Goal: Information Seeking & Learning: Learn about a topic

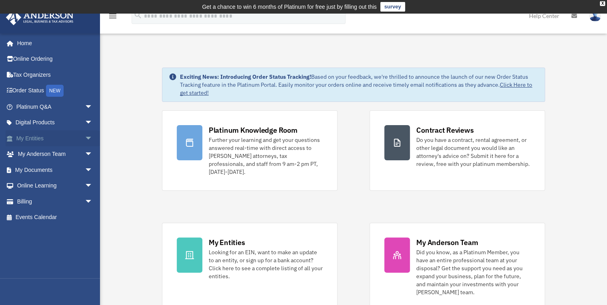
click at [48, 142] on link "My Entities arrow_drop_down" at bounding box center [55, 138] width 99 height 16
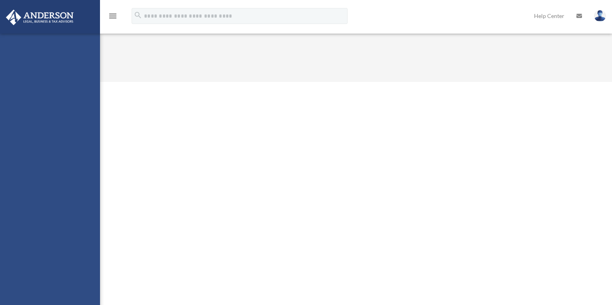
click at [77, 82] on html "X Get a chance to win 6 months of Platinum for free just by filling out this su…" at bounding box center [306, 41] width 612 height 82
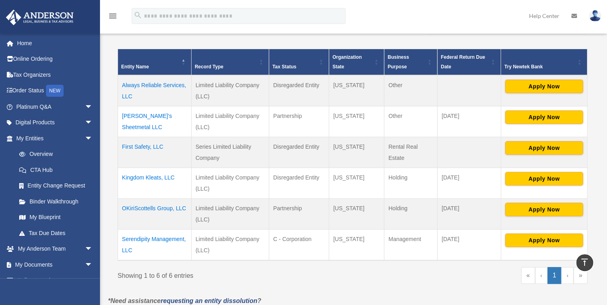
scroll to position [165, 0]
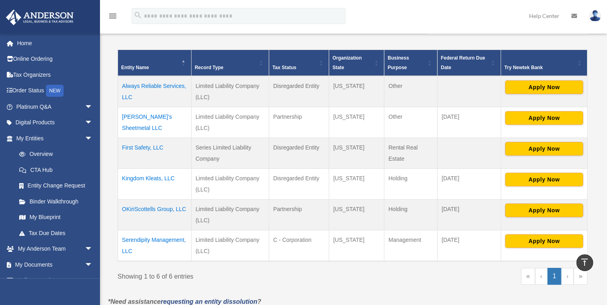
click at [142, 144] on td "First Safety, LLC" at bounding box center [155, 153] width 74 height 31
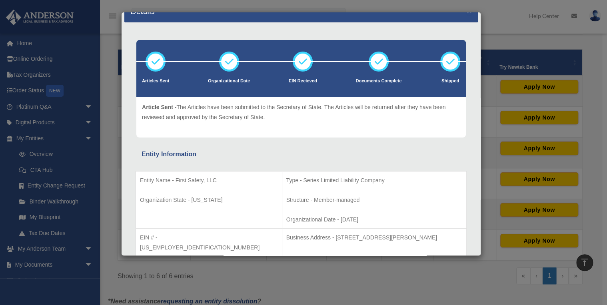
scroll to position [0, 0]
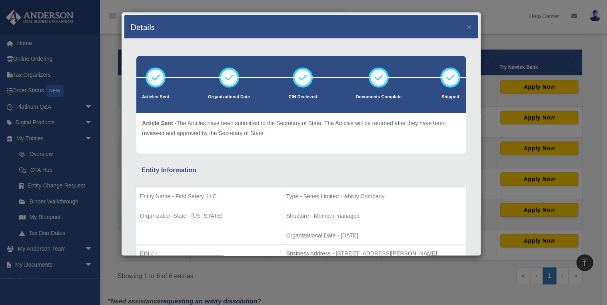
drag, startPoint x: 487, startPoint y: 64, endPoint x: 495, endPoint y: 19, distance: 45.5
click at [495, 19] on div "Details × Articles Sent Organizational Date" at bounding box center [303, 152] width 607 height 305
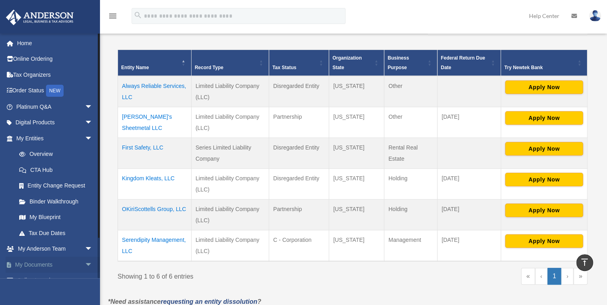
click at [50, 264] on link "My Documents arrow_drop_down" at bounding box center [55, 265] width 99 height 16
click at [49, 266] on link "My Documents arrow_drop_down" at bounding box center [55, 265] width 99 height 16
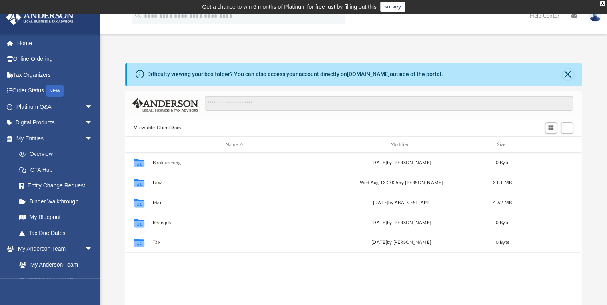
scroll to position [177, 451]
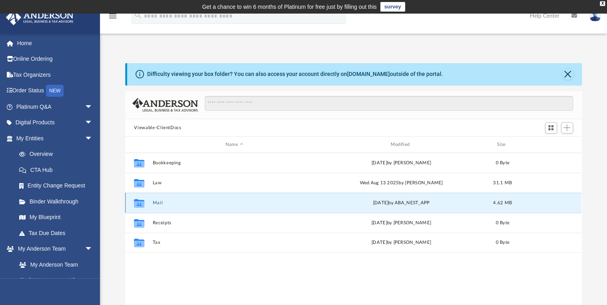
click at [159, 203] on button "Mail" at bounding box center [235, 202] width 164 height 5
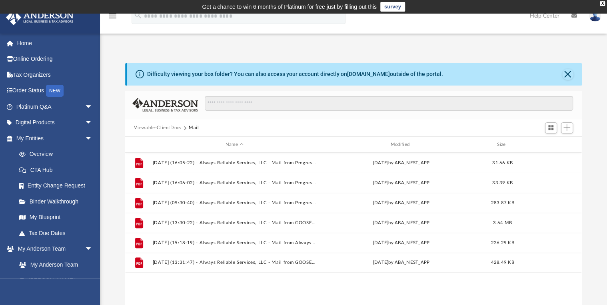
click at [165, 129] on button "Viewable-ClientDocs" at bounding box center [157, 127] width 47 height 7
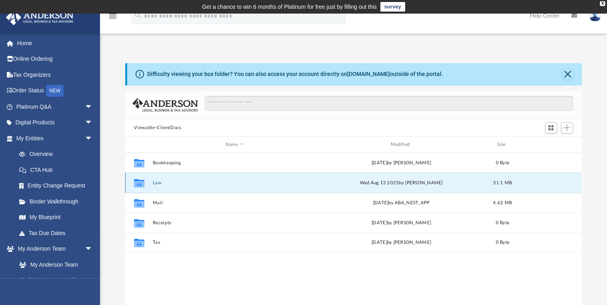
click at [161, 181] on button "Law" at bounding box center [235, 182] width 164 height 5
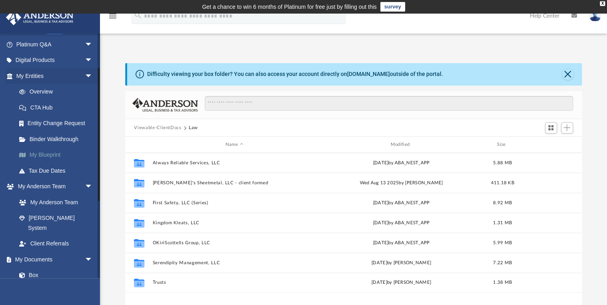
scroll to position [65, 0]
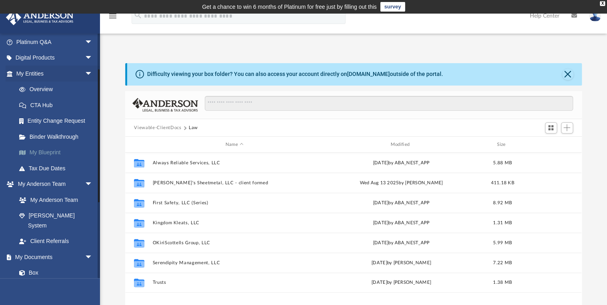
click at [57, 153] on link "My Blueprint" at bounding box center [58, 153] width 94 height 16
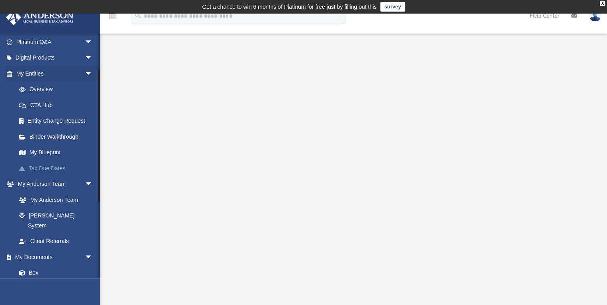
click at [61, 168] on link "Tax Due Dates" at bounding box center [58, 168] width 94 height 16
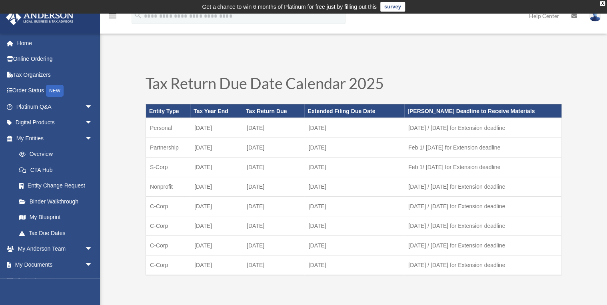
click at [53, 165] on link "CTA Hub" at bounding box center [58, 170] width 94 height 16
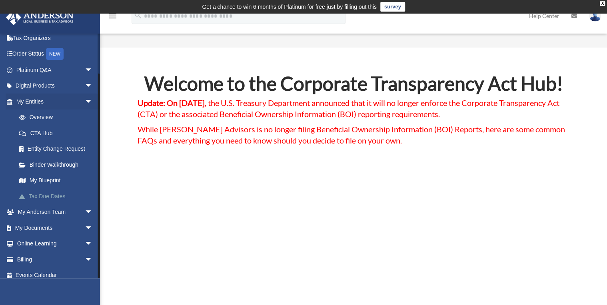
scroll to position [43, 0]
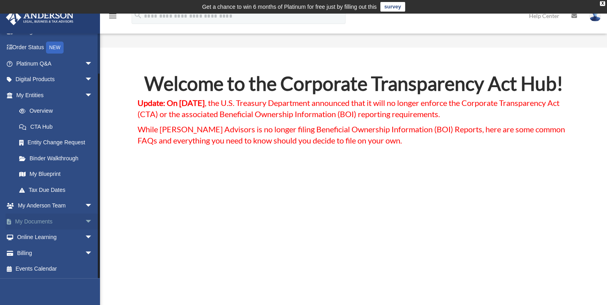
drag, startPoint x: 98, startPoint y: 146, endPoint x: 90, endPoint y: 224, distance: 78.0
click at [90, 224] on div "liddellloves@gmail.com Sign Out liddellloves@gmail.com Home Online Ordering Tax…" at bounding box center [50, 155] width 100 height 245
click at [47, 110] on link "Overview" at bounding box center [58, 111] width 94 height 16
click at [43, 110] on link "Overview" at bounding box center [58, 111] width 94 height 16
click at [42, 125] on link "CTA Hub" at bounding box center [58, 127] width 94 height 16
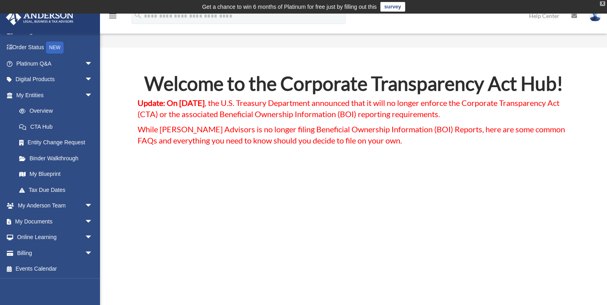
click at [605, 3] on div "X" at bounding box center [602, 3] width 5 height 5
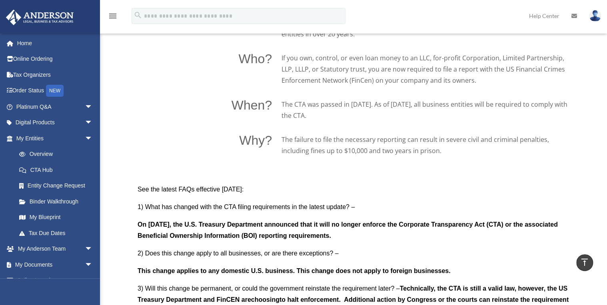
scroll to position [588, 0]
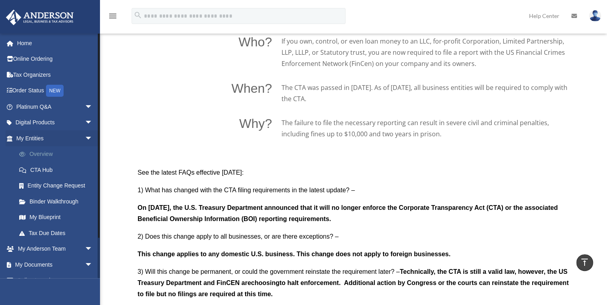
click at [38, 153] on link "Overview" at bounding box center [58, 154] width 94 height 16
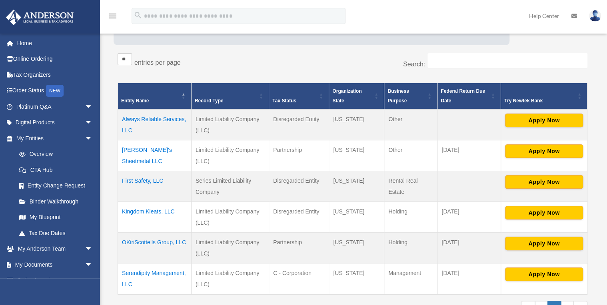
scroll to position [138, 0]
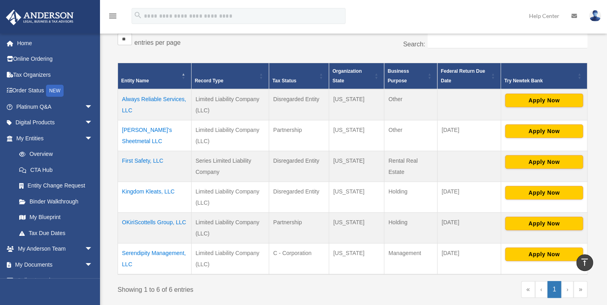
click at [131, 162] on td "First Safety, LLC" at bounding box center [155, 166] width 74 height 31
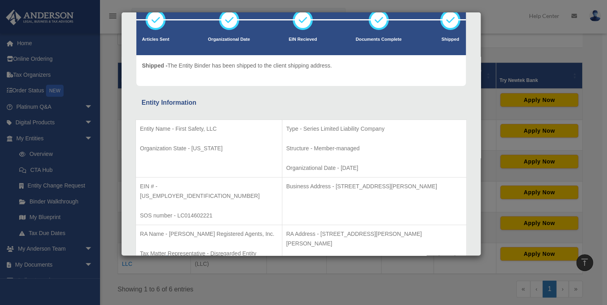
scroll to position [56, 0]
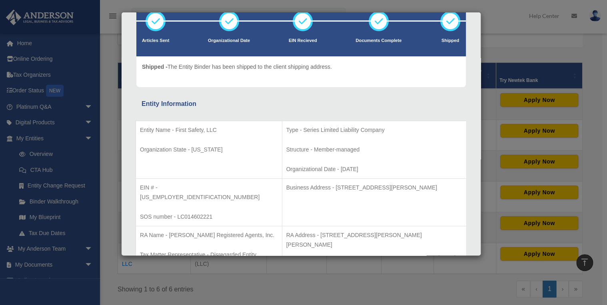
click at [511, 24] on div "Details × Articles Sent Organizational Date" at bounding box center [303, 152] width 607 height 305
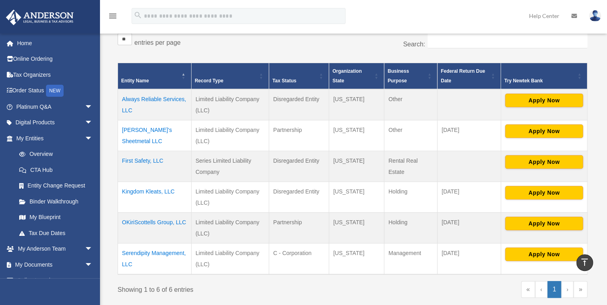
click at [153, 226] on td "OKiriScottells Group, LLC" at bounding box center [155, 227] width 74 height 31
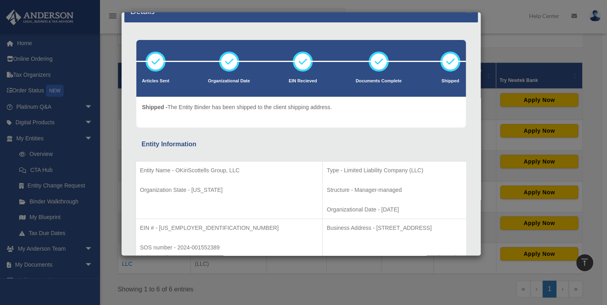
scroll to position [0, 0]
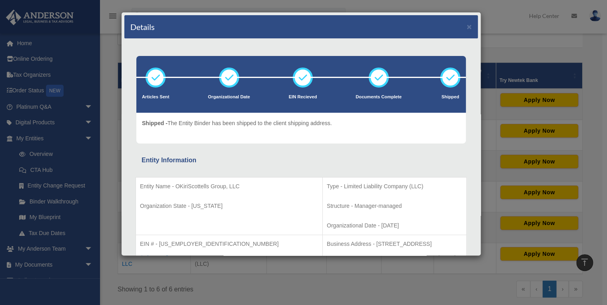
click at [371, 30] on div "Details ×" at bounding box center [301, 27] width 354 height 24
click at [533, 34] on div "Details × Articles Sent Organizational Date" at bounding box center [303, 152] width 607 height 305
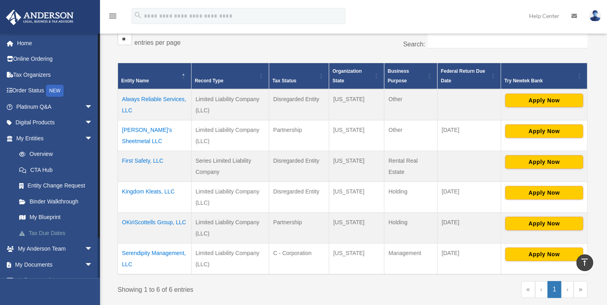
click at [61, 228] on link "Tax Due Dates" at bounding box center [58, 233] width 94 height 16
click at [59, 230] on link "Tax Due Dates" at bounding box center [58, 233] width 94 height 16
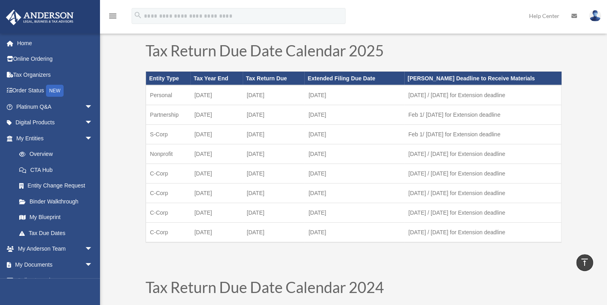
scroll to position [9, 0]
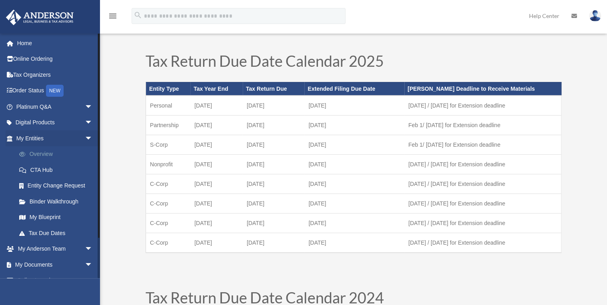
click at [50, 152] on link "Overview" at bounding box center [58, 154] width 94 height 16
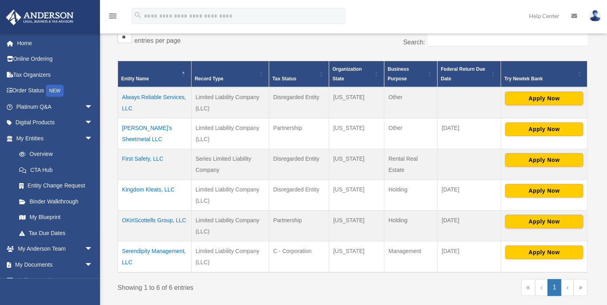
scroll to position [142, 0]
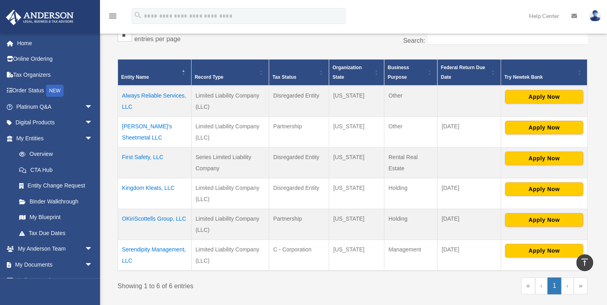
click at [155, 217] on td "OKiriScottells Group, LLC" at bounding box center [155, 224] width 74 height 31
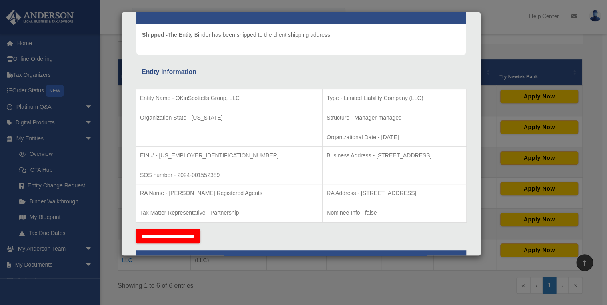
scroll to position [86, 0]
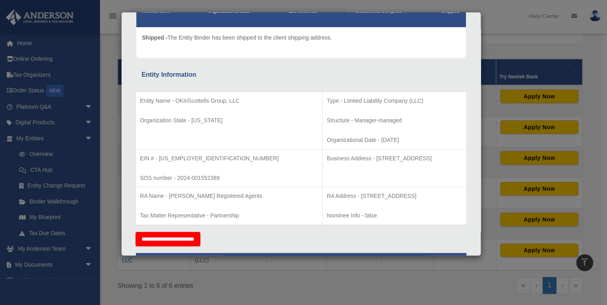
click at [518, 41] on div "Details × Articles Sent Organizational Date" at bounding box center [303, 152] width 607 height 305
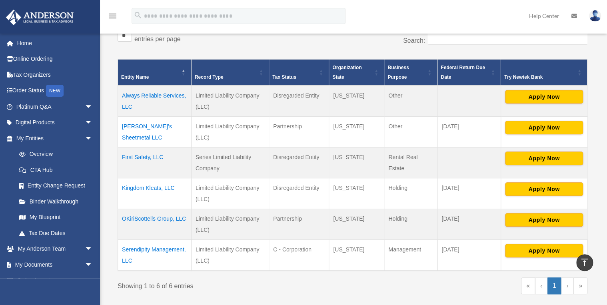
click at [142, 245] on td "Serendipity Management, LLC" at bounding box center [155, 255] width 74 height 31
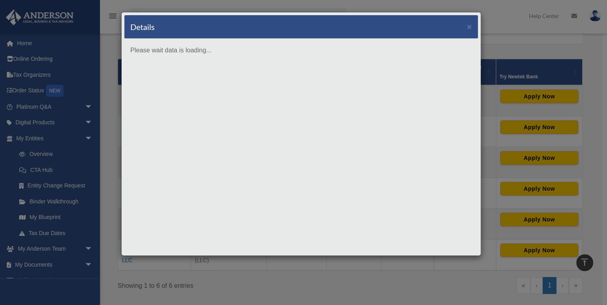
scroll to position [0, 0]
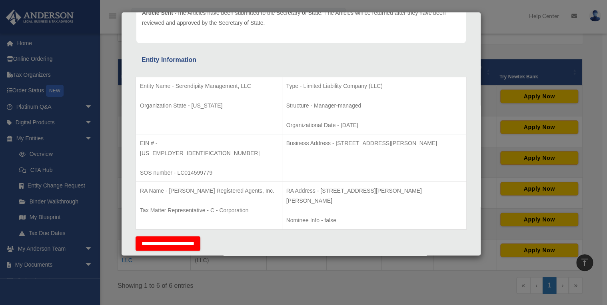
scroll to position [107, 0]
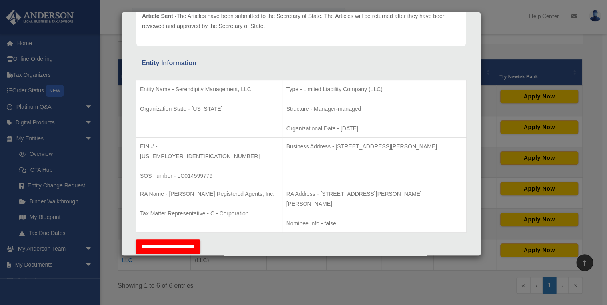
click at [82, 156] on div "Details × Articles Sent Organizational Date" at bounding box center [303, 152] width 607 height 305
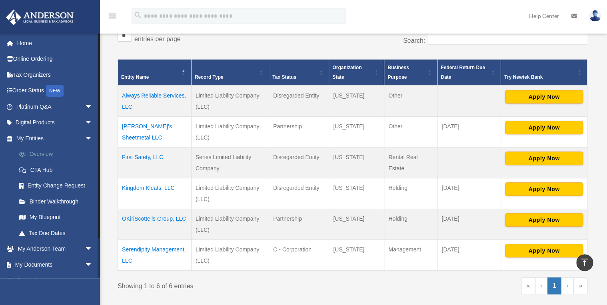
click at [49, 154] on link "Overview" at bounding box center [58, 154] width 94 height 16
click at [38, 138] on link "My Entities arrow_drop_down" at bounding box center [55, 138] width 99 height 16
click at [53, 218] on link "My Blueprint" at bounding box center [58, 218] width 94 height 16
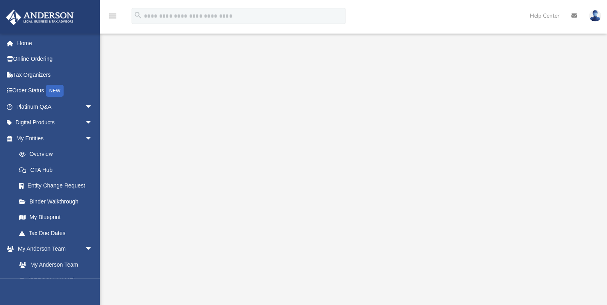
scroll to position [40, 0]
drag, startPoint x: 611, startPoint y: 0, endPoint x: 118, endPoint y: 136, distance: 510.9
click at [118, 136] on div at bounding box center [353, 170] width 507 height 320
